Goal: Task Accomplishment & Management: Manage account settings

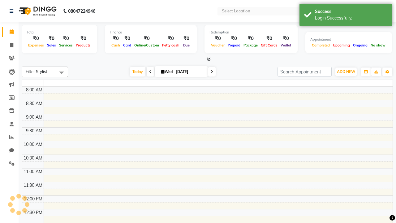
select select "en"
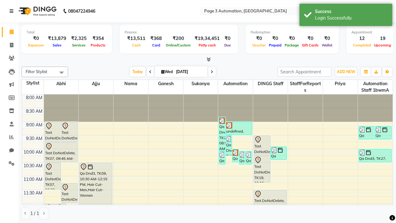
click at [13, 11] on icon at bounding box center [12, 11] width 4 height 4
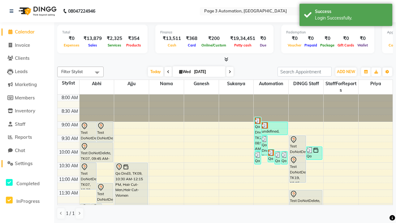
click at [27, 163] on span "Settings" at bounding box center [24, 163] width 18 height 6
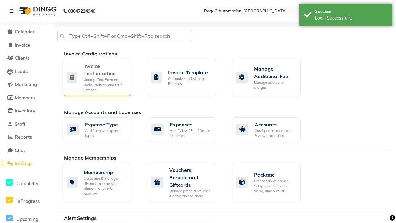
click at [97, 77] on div "Manage Tax, Payment Mode, Prefixes, and OTP Settings" at bounding box center [104, 84] width 43 height 15
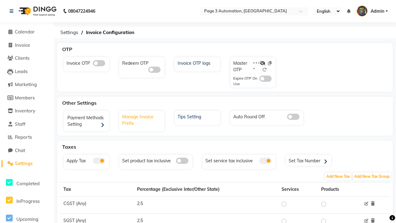
click at [142, 119] on div "Manage Invoice Prefix" at bounding box center [143, 119] width 44 height 15
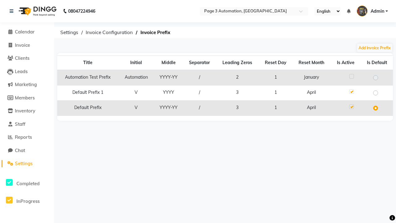
click at [352, 76] on label at bounding box center [351, 76] width 5 height 5
click at [352, 76] on input "checkbox" at bounding box center [351, 77] width 4 height 4
checkbox input "true"
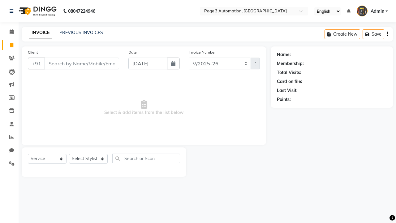
select select "2774"
select select "service"
